Goal: Obtain resource: Download file/media

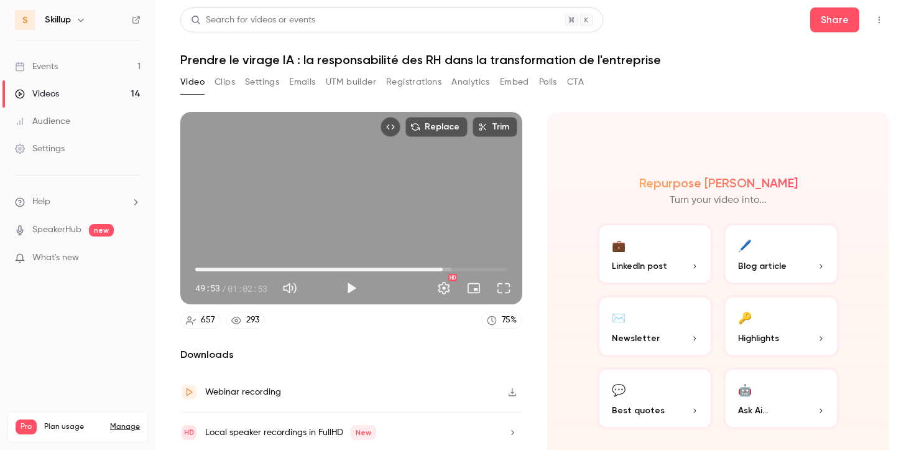
click at [115, 71] on link "Events 1" at bounding box center [78, 66] width 156 height 27
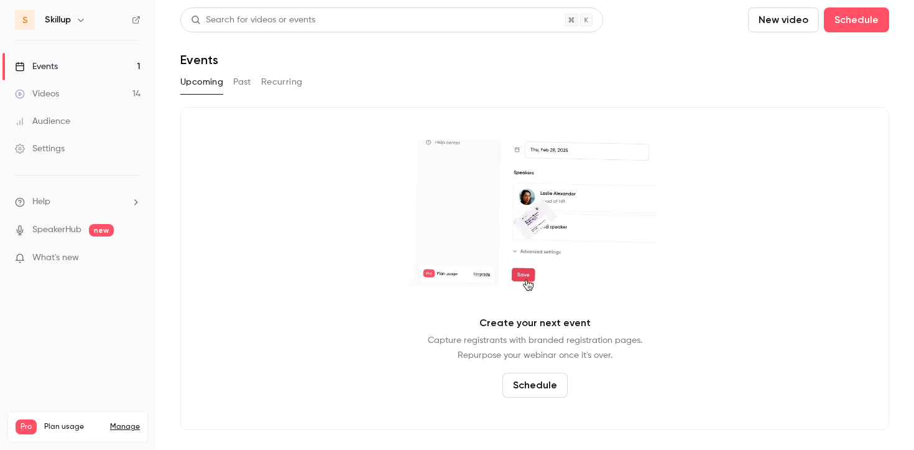
click at [238, 81] on button "Past" at bounding box center [242, 82] width 18 height 20
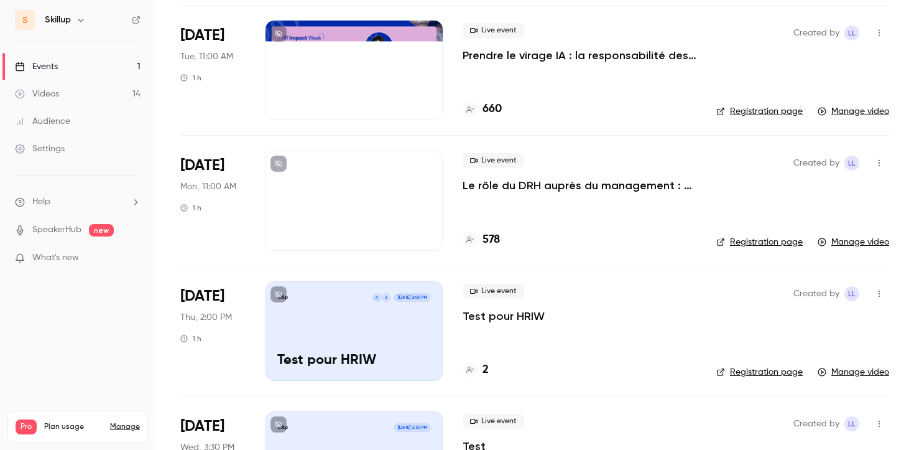
scroll to position [456, 0]
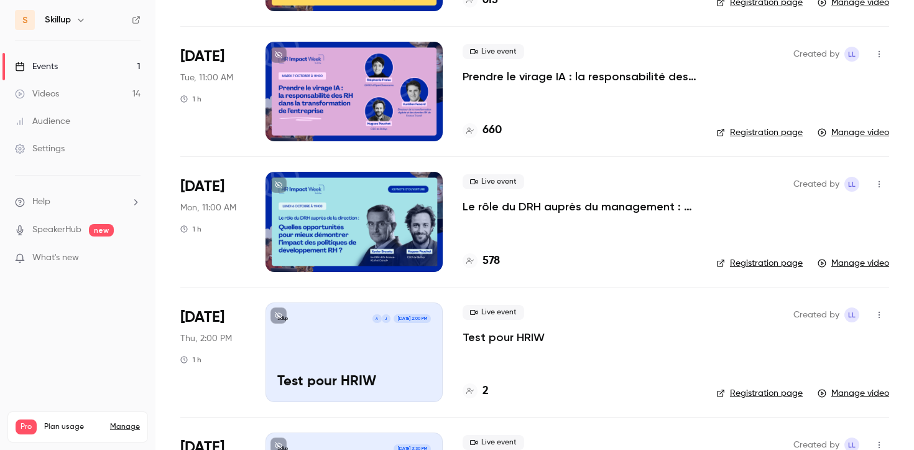
click at [480, 203] on p "Le rôle du DRH auprès du management : quelles opportunités pour mieux démontrer…" at bounding box center [580, 206] width 234 height 15
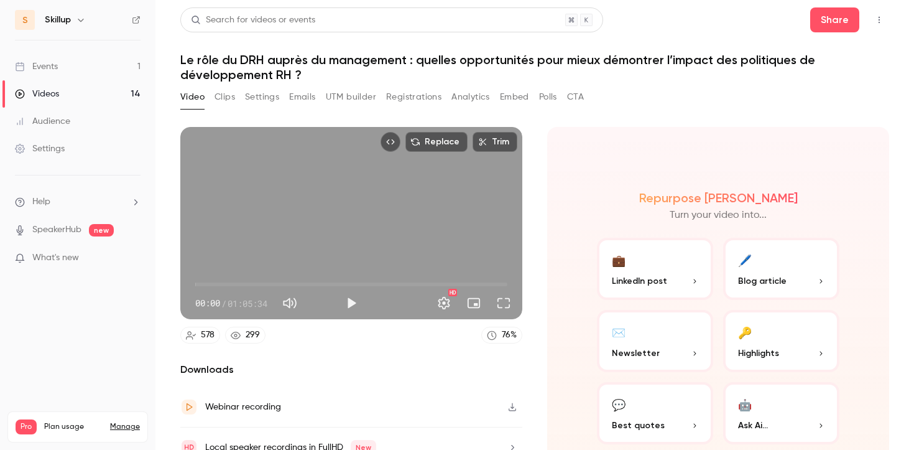
click at [406, 103] on button "Registrations" at bounding box center [413, 97] width 55 height 20
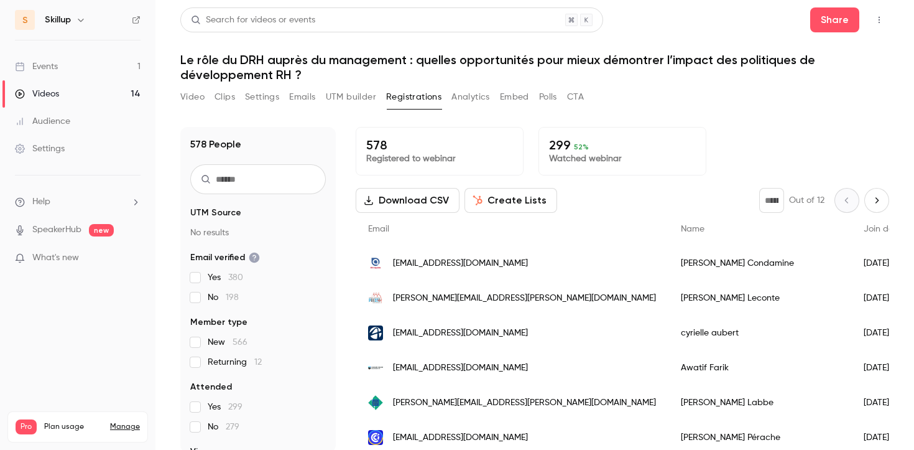
click at [397, 200] on button "Download CSV" at bounding box center [408, 200] width 104 height 25
click at [195, 101] on button "Video" at bounding box center [192, 97] width 24 height 20
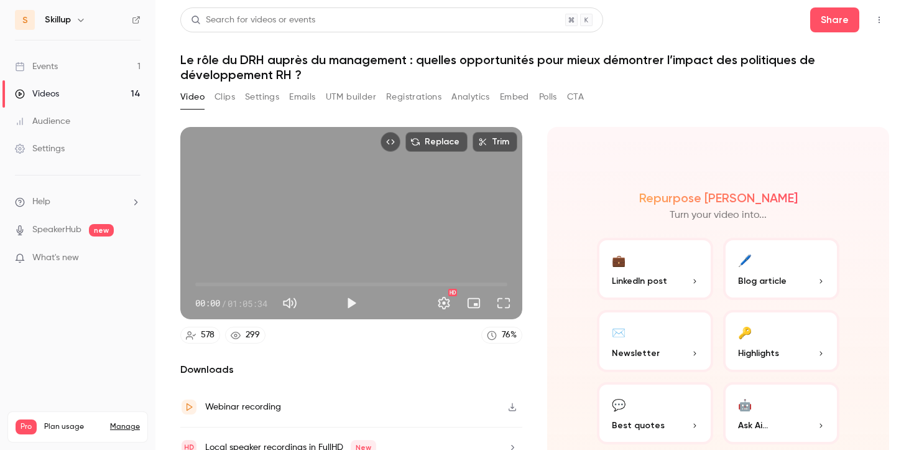
click at [92, 69] on link "Events 1" at bounding box center [78, 66] width 156 height 27
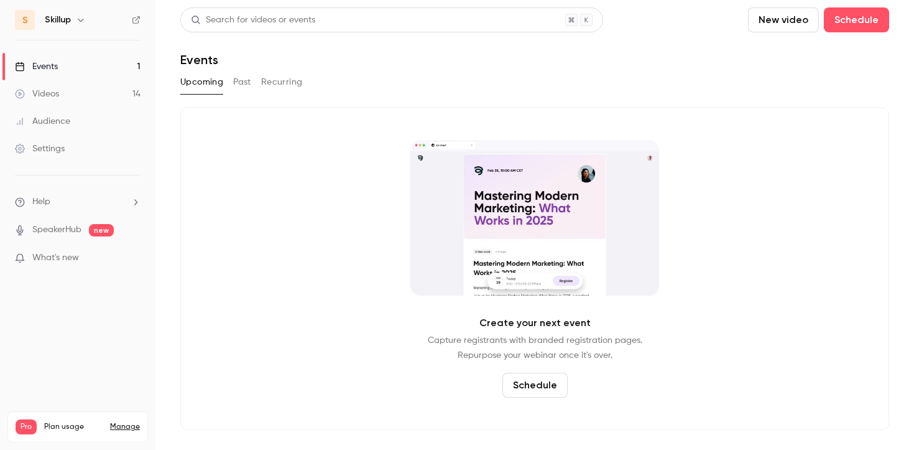
click at [245, 90] on button "Past" at bounding box center [242, 82] width 18 height 20
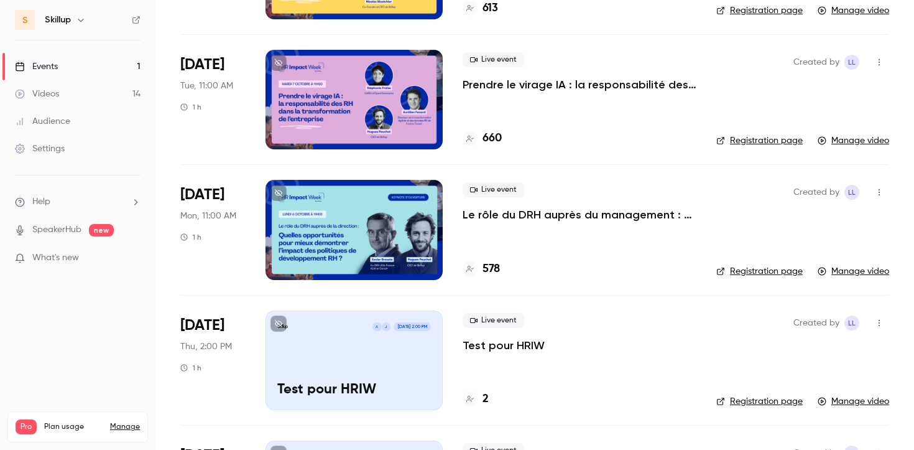
scroll to position [449, 0]
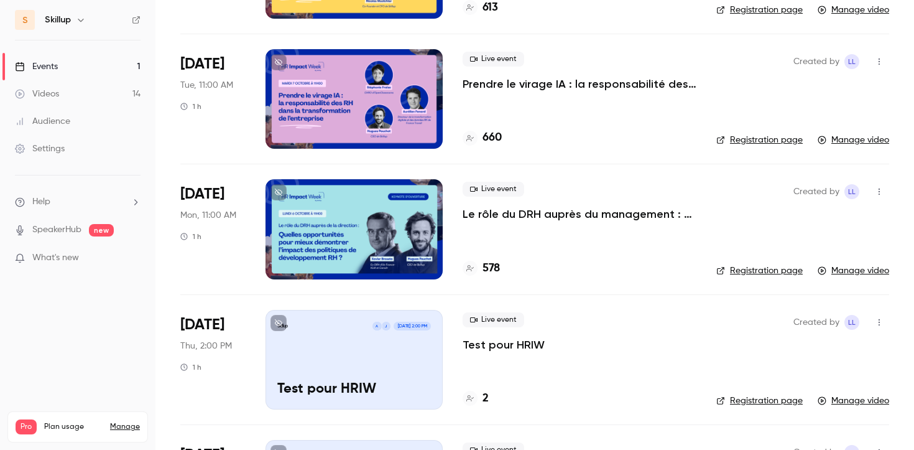
click at [512, 92] on div "Live event Prendre le virage IA : la responsabilité des RH dans la transformati…" at bounding box center [580, 99] width 234 height 100
click at [512, 86] on p "Prendre le virage IA : la responsabilité des RH dans la transformation de l'ent…" at bounding box center [580, 84] width 234 height 15
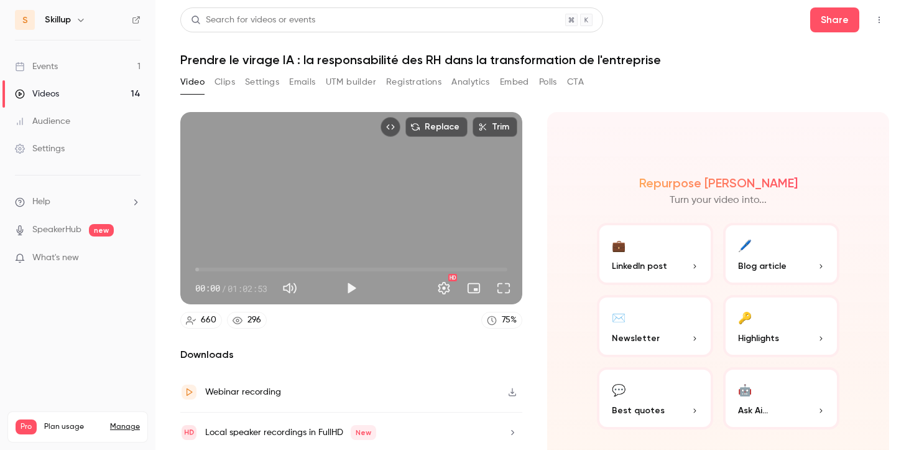
click at [402, 81] on button "Registrations" at bounding box center [413, 82] width 55 height 20
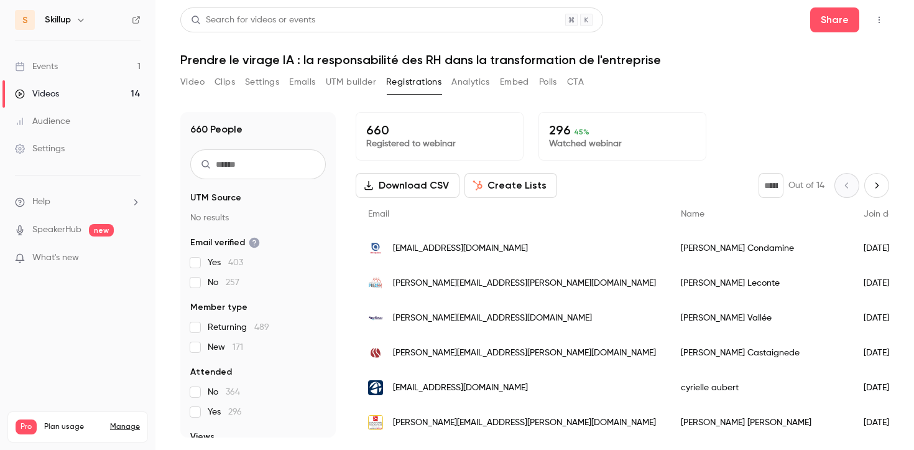
click at [881, 188] on icon "Next page" at bounding box center [877, 185] width 14 height 10
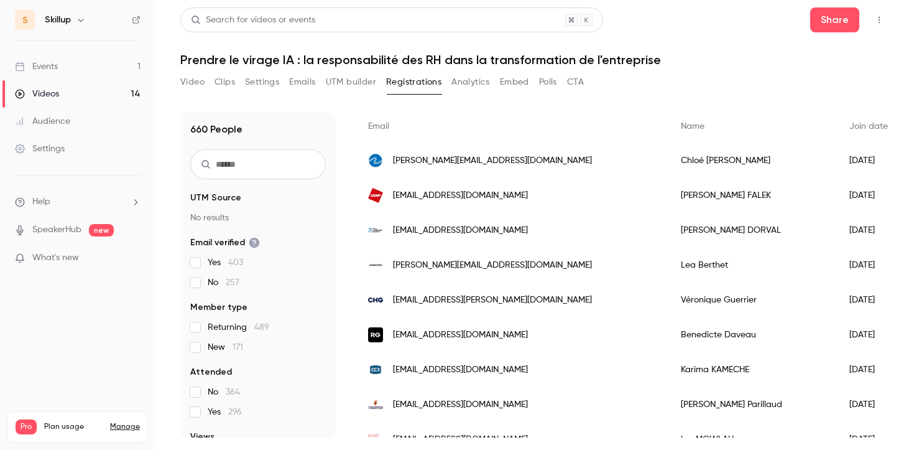
scroll to position [47, 0]
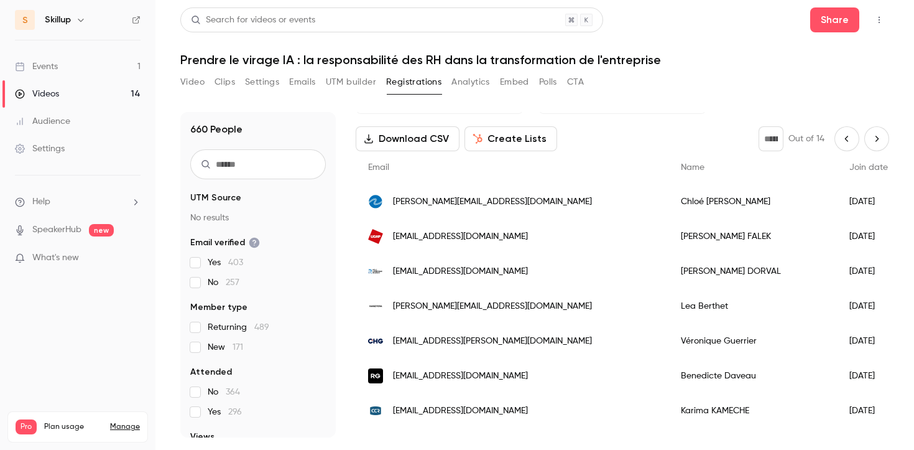
click at [873, 141] on icon "Next page" at bounding box center [877, 139] width 14 height 10
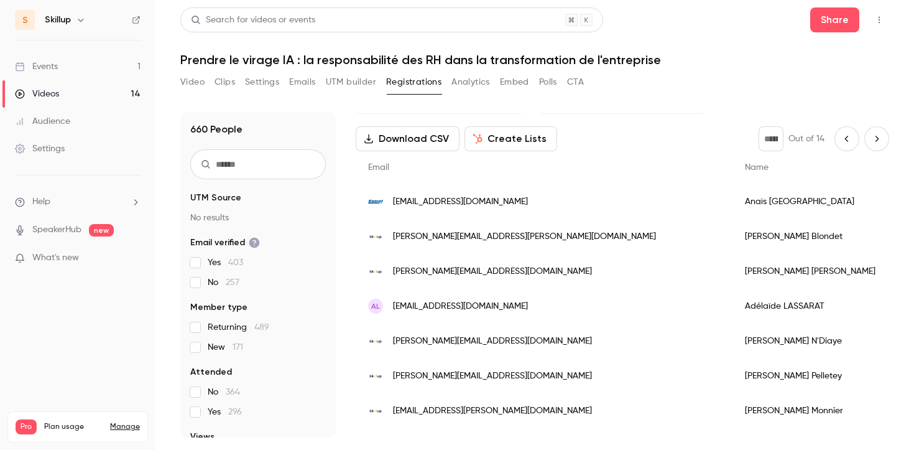
click at [872, 140] on icon "Next page" at bounding box center [877, 139] width 14 height 10
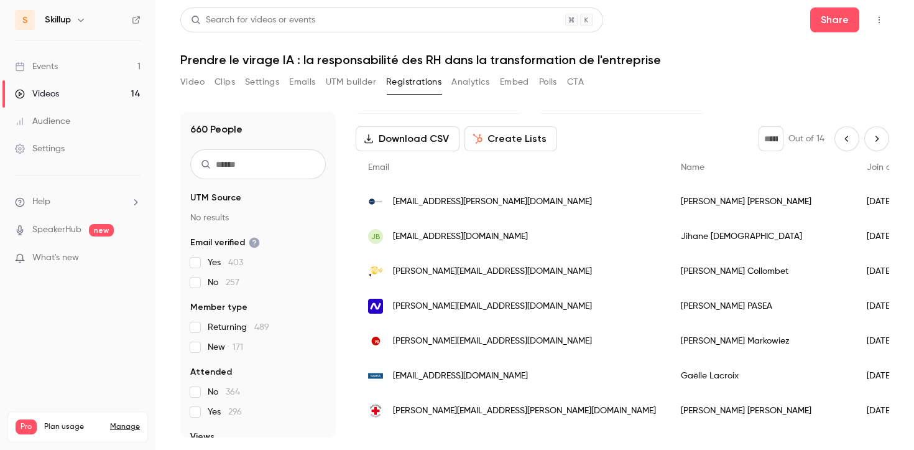
click at [871, 137] on icon "Next page" at bounding box center [877, 139] width 14 height 10
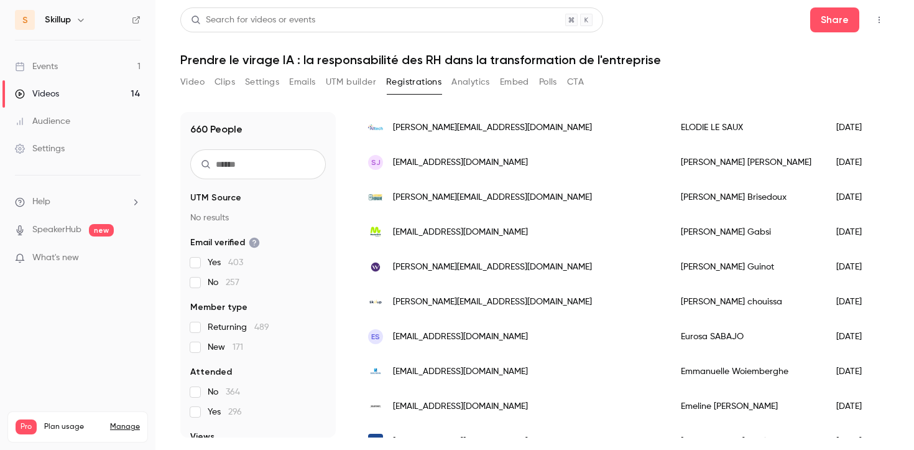
scroll to position [0, 0]
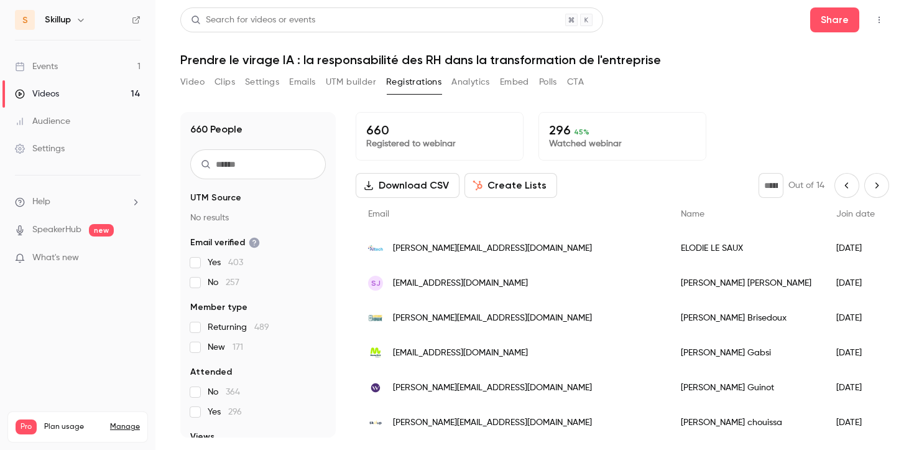
click at [877, 185] on icon "Next page" at bounding box center [877, 185] width 14 height 10
type input "*"
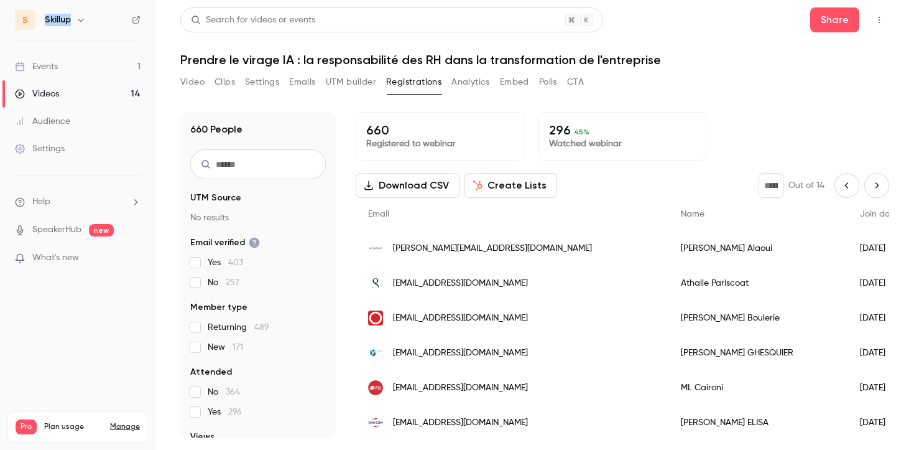
click at [113, 65] on link "Events 1" at bounding box center [78, 66] width 156 height 27
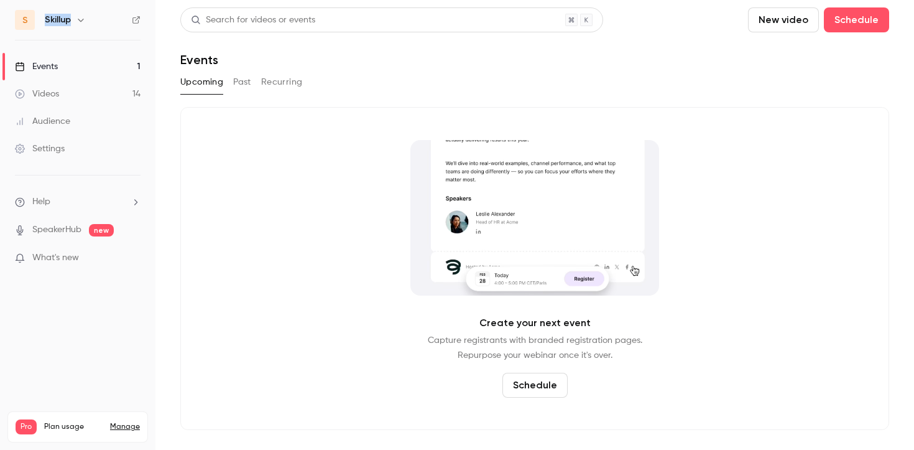
click at [246, 81] on button "Past" at bounding box center [242, 82] width 18 height 20
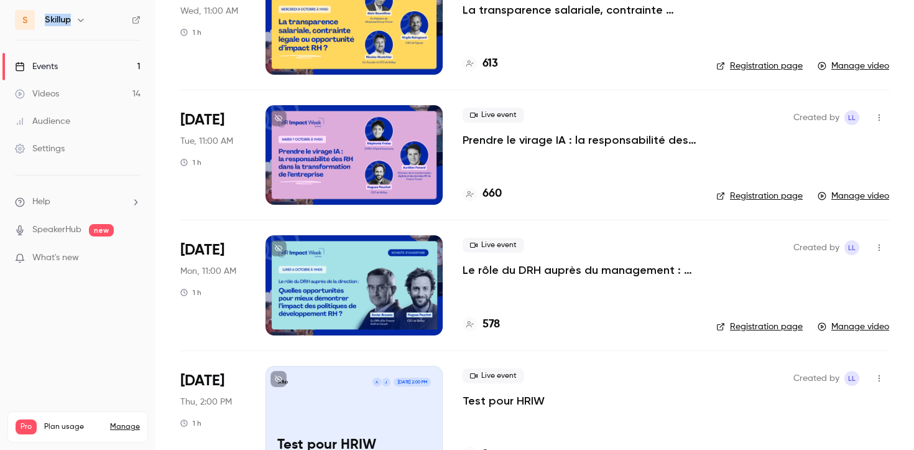
scroll to position [393, 0]
click at [493, 267] on p "Le rôle du DRH auprès du management : quelles opportunités pour mieux démontrer…" at bounding box center [580, 269] width 234 height 15
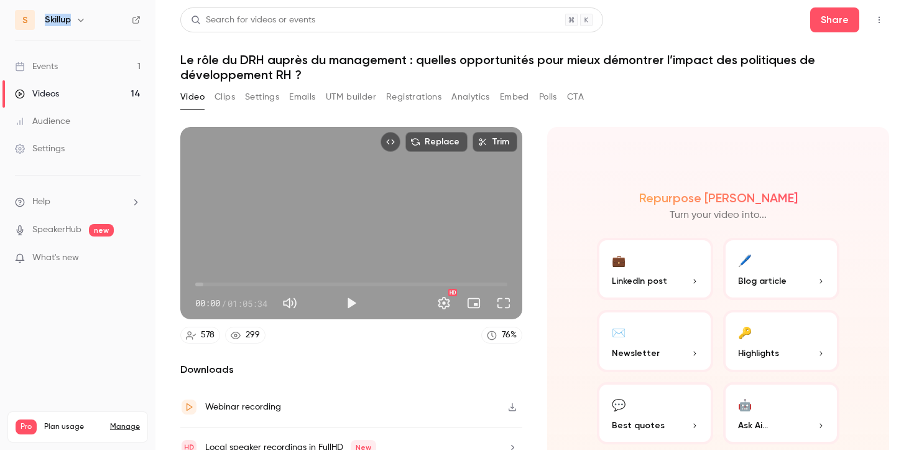
click at [421, 96] on button "Registrations" at bounding box center [413, 97] width 55 height 20
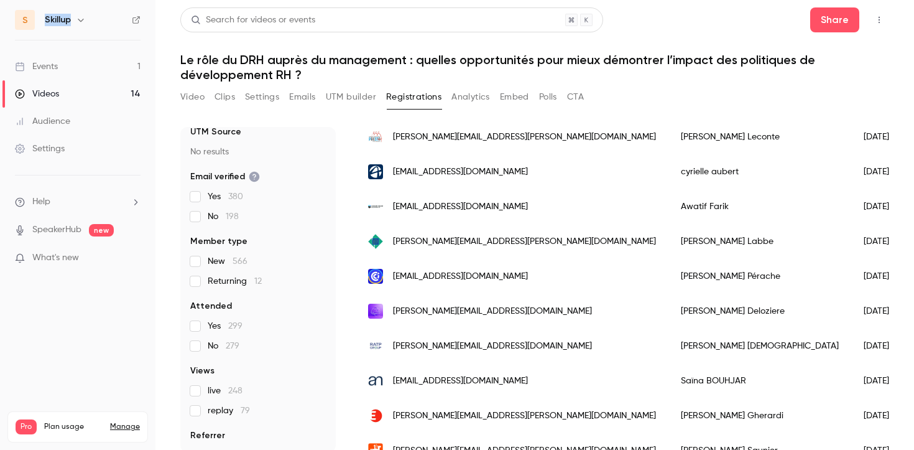
scroll to position [100, 0]
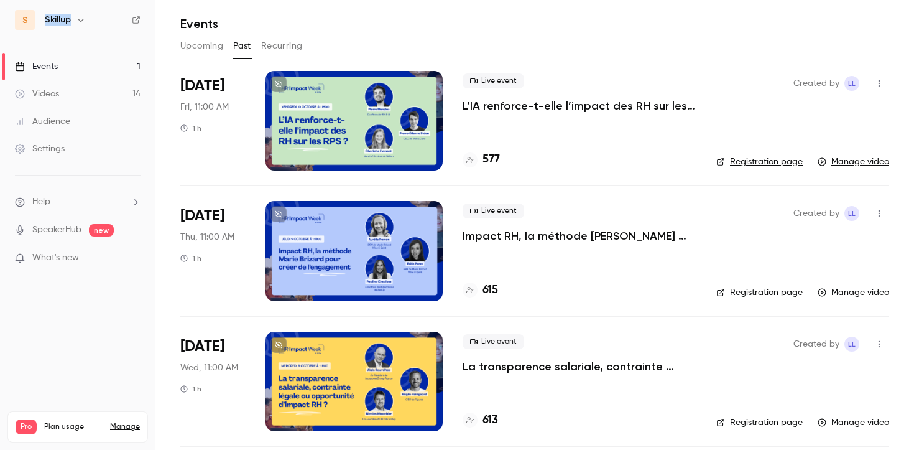
scroll to position [158, 0]
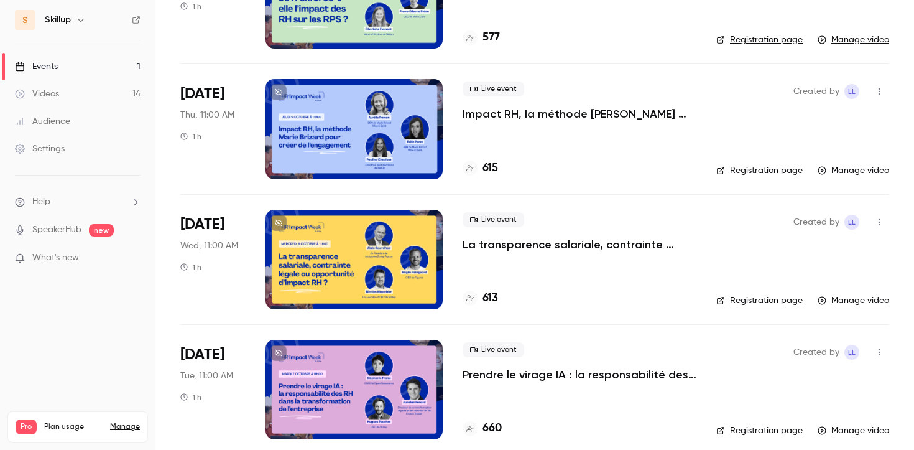
click at [501, 382] on div "Live event Prendre le virage IA : la responsabilité des RH dans la transformati…" at bounding box center [580, 390] width 234 height 100
click at [500, 382] on div "Live event Prendre le virage IA : la responsabilité des RH dans la transformati…" at bounding box center [580, 390] width 234 height 100
click at [493, 375] on p "Prendre le virage IA : la responsabilité des RH dans la transformation de l'ent…" at bounding box center [580, 374] width 234 height 15
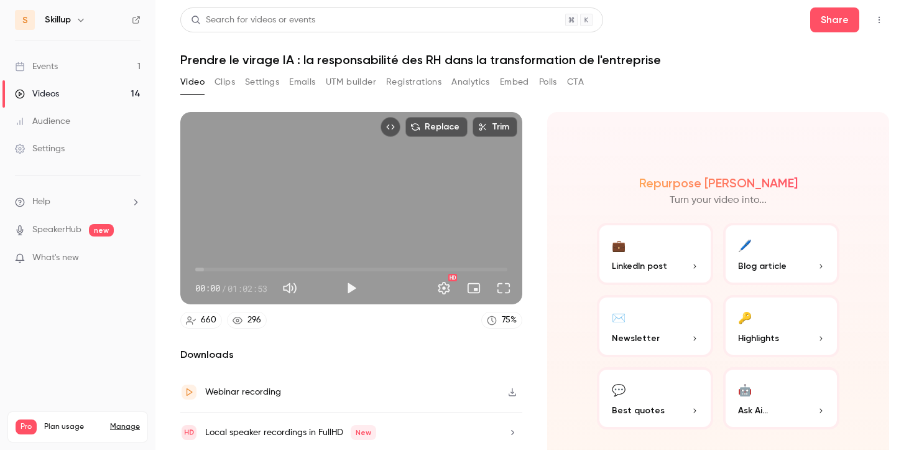
click at [404, 90] on button "Registrations" at bounding box center [413, 82] width 55 height 20
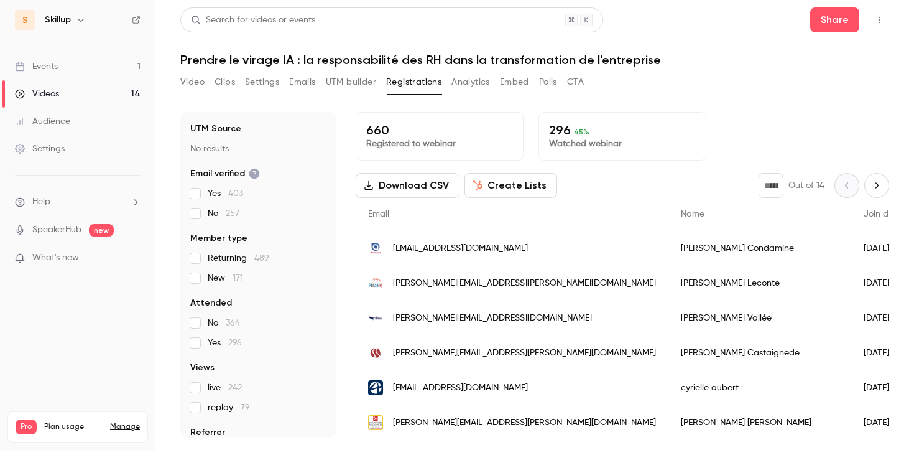
scroll to position [100, 0]
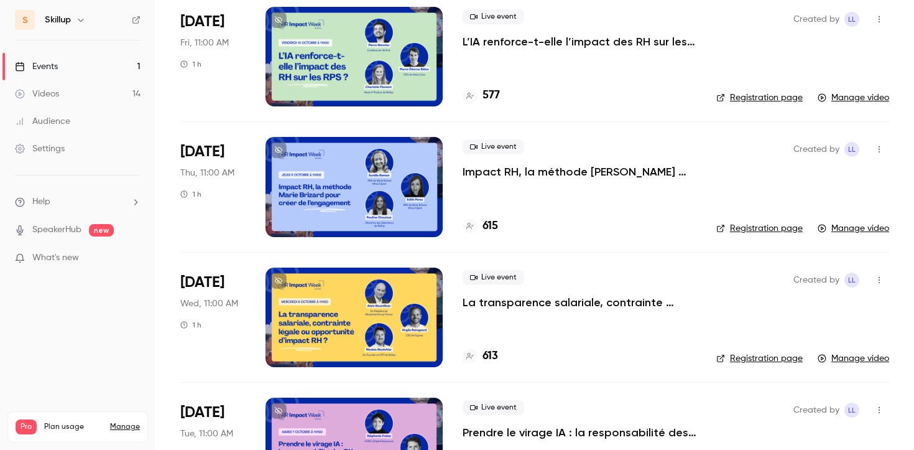
scroll to position [100, 0]
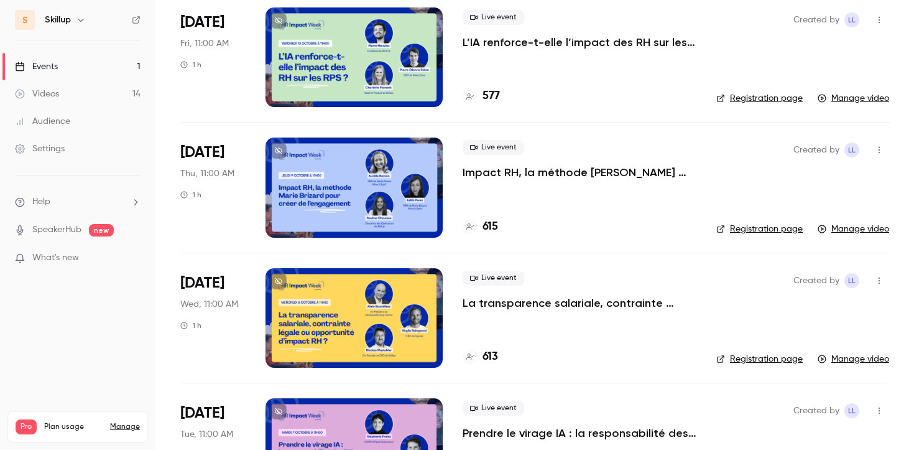
click at [549, 297] on p "La transparence salariale, contrainte légale ou opportunité d’impact RH ?" at bounding box center [580, 302] width 234 height 15
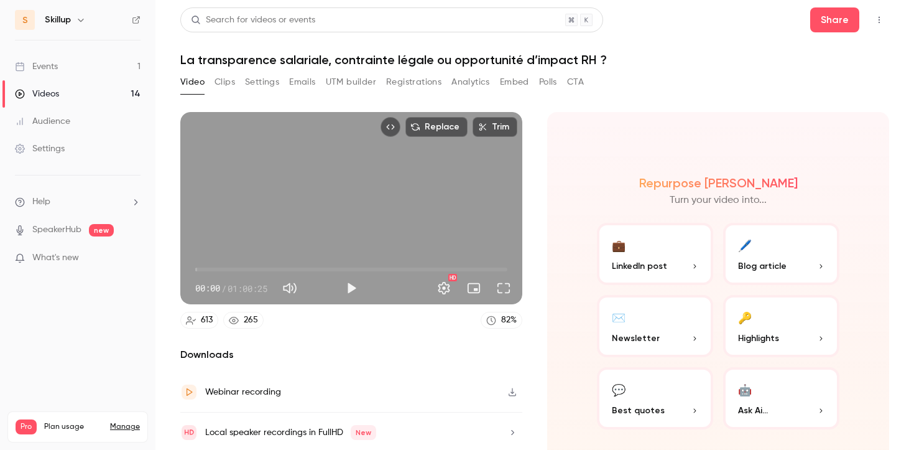
click at [415, 81] on button "Registrations" at bounding box center [413, 82] width 55 height 20
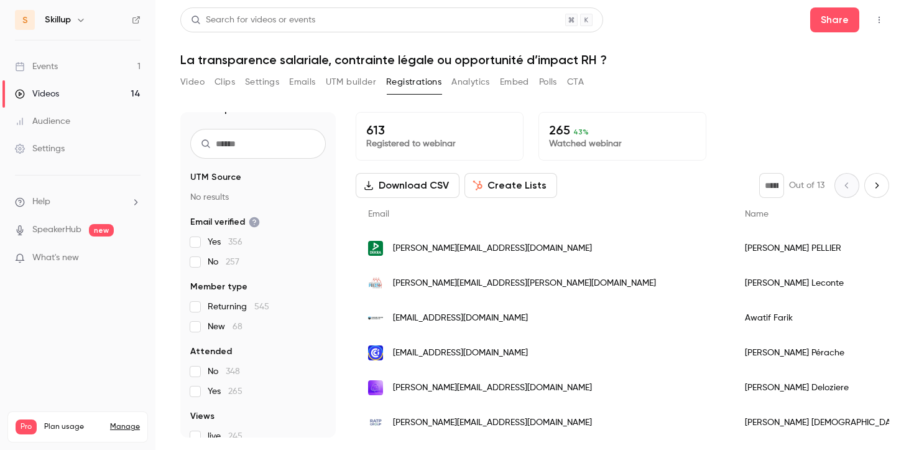
scroll to position [21, 0]
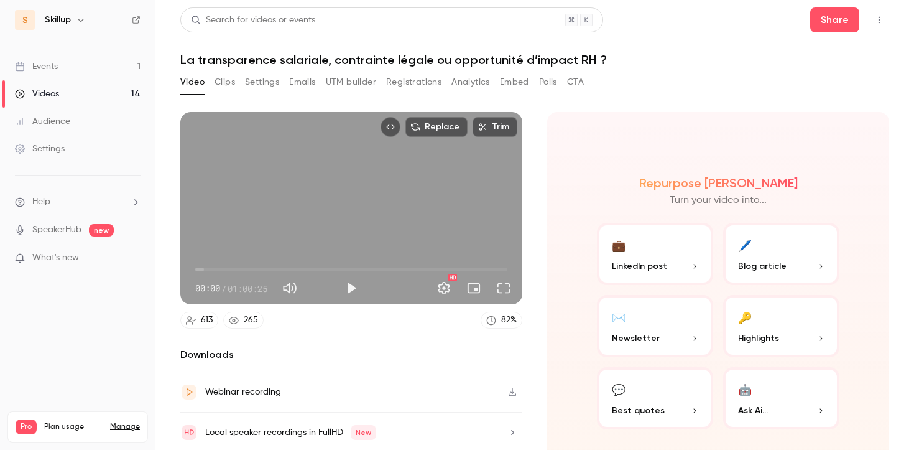
click at [410, 87] on button "Registrations" at bounding box center [413, 82] width 55 height 20
click at [119, 67] on link "Events 1" at bounding box center [78, 66] width 156 height 27
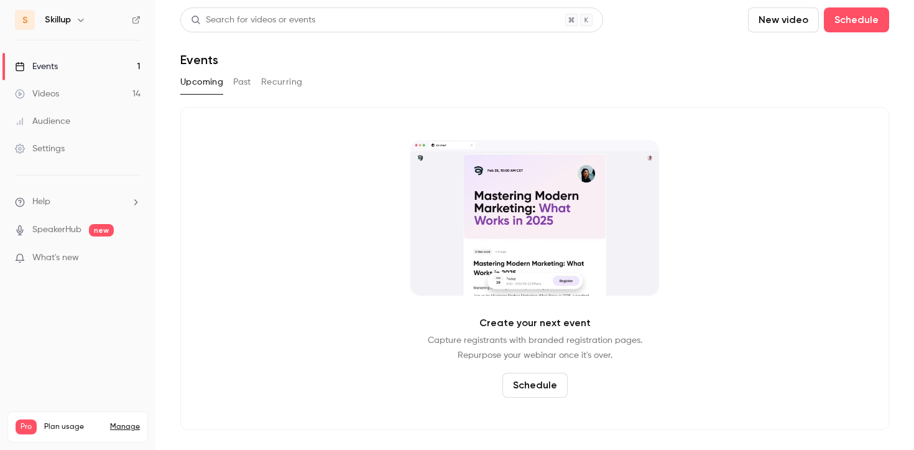
click at [240, 79] on button "Past" at bounding box center [242, 82] width 18 height 20
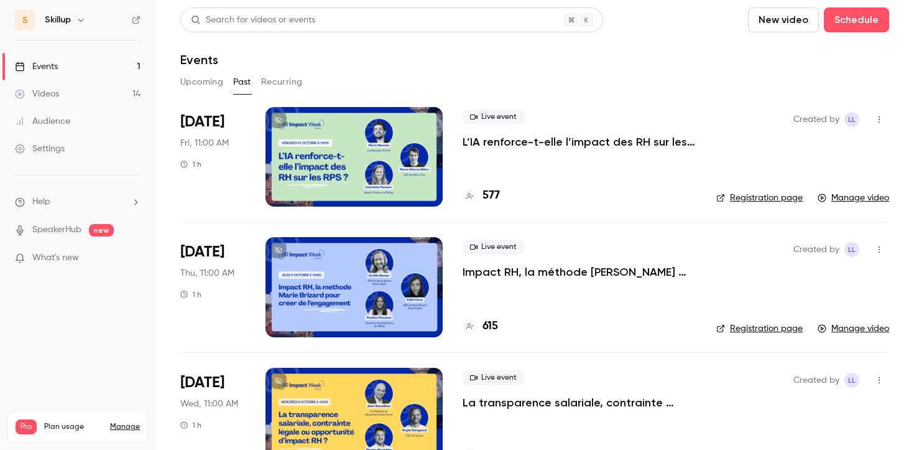
click at [552, 272] on p "Impact RH, la méthode [PERSON_NAME] pour créer de l’engagement" at bounding box center [580, 271] width 234 height 15
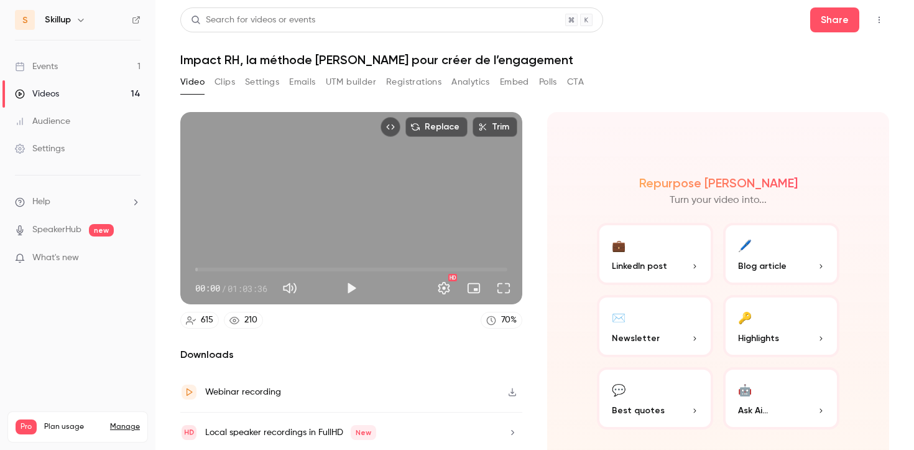
click at [395, 80] on button "Registrations" at bounding box center [413, 82] width 55 height 20
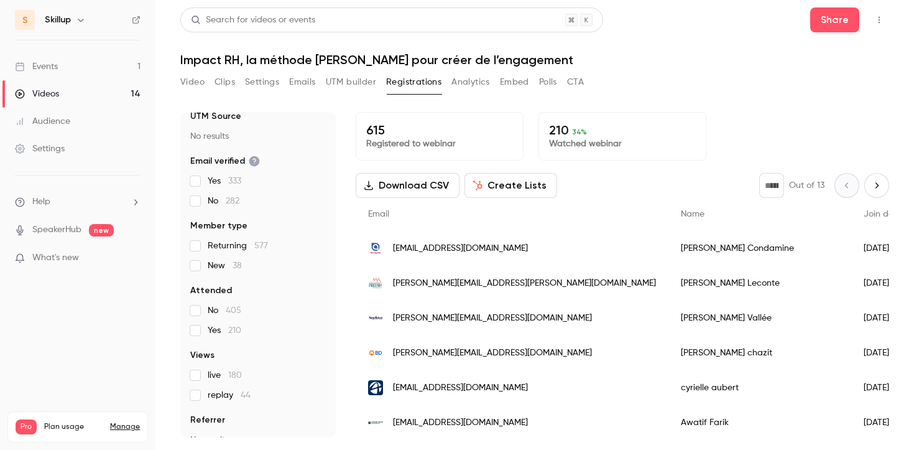
scroll to position [82, 0]
